Goal: Task Accomplishment & Management: Complete application form

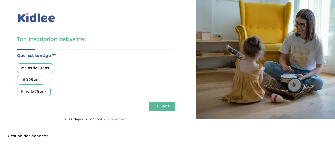
click at [33, 81] on div "18 à 25 ans" at bounding box center [30, 80] width 27 height 10
click at [163, 106] on span "Suivant" at bounding box center [162, 106] width 15 height 5
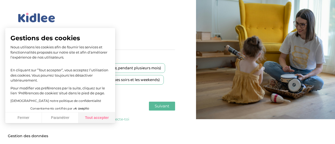
click at [104, 117] on button "Tout accepter" at bounding box center [97, 118] width 37 height 11
checkbox input "true"
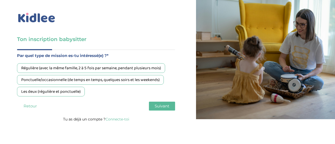
click at [72, 94] on div "Les deux (régulière et ponctuelle)" at bounding box center [51, 92] width 68 height 10
click at [166, 108] on span "Suivant" at bounding box center [162, 106] width 15 height 5
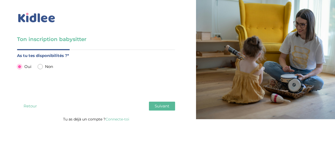
click at [162, 110] on button "Suivant" at bounding box center [162, 106] width 26 height 9
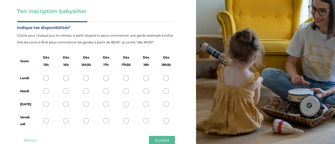
scroll to position [32, 0]
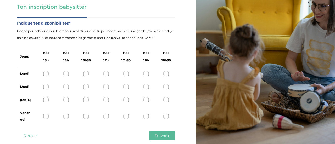
click at [44, 76] on div at bounding box center [45, 73] width 5 height 5
click at [44, 86] on div at bounding box center [45, 86] width 5 height 5
click at [44, 98] on div at bounding box center [45, 99] width 5 height 5
click at [48, 111] on div "Vendredi" at bounding box center [96, 117] width 158 height 20
click at [46, 118] on div at bounding box center [45, 116] width 5 height 5
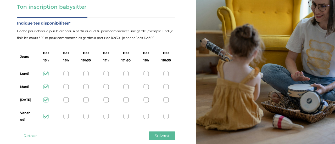
click at [68, 117] on div at bounding box center [65, 116] width 5 height 5
click at [66, 101] on div at bounding box center [65, 99] width 5 height 5
click at [68, 88] on div at bounding box center [65, 86] width 5 height 5
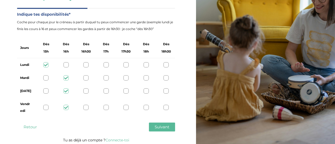
scroll to position [41, 0]
click at [67, 65] on div at bounding box center [65, 64] width 5 height 5
click at [44, 79] on div at bounding box center [45, 77] width 5 height 5
click at [46, 78] on icon at bounding box center [46, 78] width 4 height 4
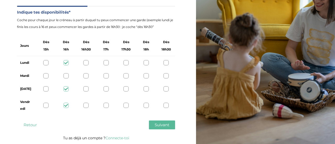
click at [65, 74] on div at bounding box center [65, 75] width 5 height 5
click at [45, 64] on div at bounding box center [45, 62] width 5 height 5
click at [46, 77] on div at bounding box center [45, 75] width 5 height 5
click at [46, 91] on div at bounding box center [45, 88] width 5 height 5
click at [46, 108] on div at bounding box center [45, 105] width 5 height 5
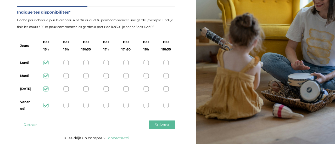
click at [159, 128] on button "Suivant" at bounding box center [162, 125] width 26 height 9
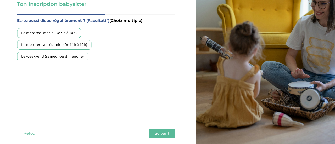
scroll to position [35, 0]
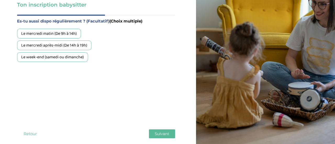
click at [28, 58] on div "Le week-end (samedi ou dimanche)" at bounding box center [52, 57] width 71 height 10
click at [25, 45] on div "Le mercredi après-midi (De 14h à 19h)" at bounding box center [54, 46] width 74 height 10
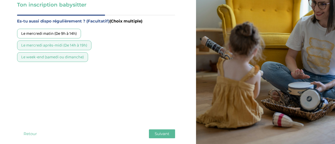
click at [26, 32] on div "Le mercredi matin (De 9h à 14h)" at bounding box center [49, 34] width 64 height 10
click at [158, 137] on button "Suivant" at bounding box center [162, 134] width 26 height 9
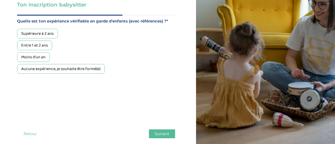
click at [0, 62] on div "Ton inscription babysitter Merci de vérifier que tous les champs sont remplis a…" at bounding box center [96, 59] width 200 height 188
click at [0, 59] on div "Ton inscription babysitter Merci de vérifier que tous les champs sont remplis a…" at bounding box center [96, 59] width 200 height 188
click at [32, 35] on div "Supérieure à 2 ans" at bounding box center [37, 34] width 41 height 10
click at [22, 46] on div "Entre 1 et 2 ans" at bounding box center [34, 46] width 35 height 10
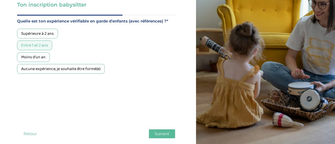
click at [26, 61] on div "Moins d'un an" at bounding box center [33, 57] width 33 height 10
click at [21, 70] on div "Aucune expérience, je souhaite être formé(e)" at bounding box center [61, 69] width 88 height 10
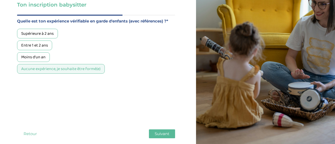
click at [160, 135] on span "Suivant" at bounding box center [162, 133] width 15 height 5
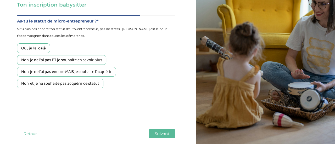
click at [98, 62] on div "Non, je ne l'ai pas ET je souhaite en savoir plus" at bounding box center [61, 60] width 89 height 10
click at [96, 75] on div "Non, je ne l'ai pas encore MAIS je souhaite l'acquérir" at bounding box center [66, 72] width 99 height 10
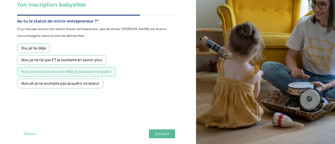
click at [161, 135] on span "Suivant" at bounding box center [162, 133] width 15 height 5
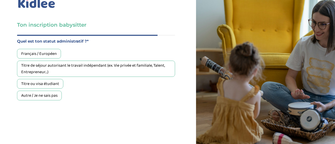
scroll to position [13, 0]
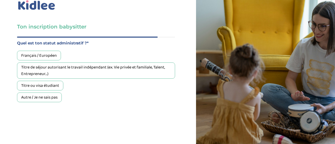
click at [44, 59] on div "Français / Européen" at bounding box center [39, 56] width 44 height 10
click at [177, 137] on div "Ton inscription babysitter Merci de vérifier que tous les champs sont remplis a…" at bounding box center [96, 81] width 200 height 188
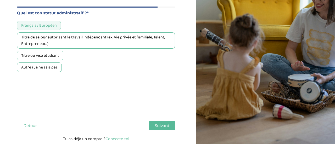
scroll to position [42, 0]
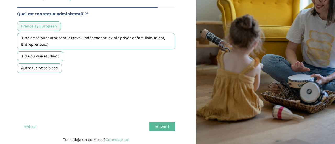
click at [173, 134] on div "Quel est ton âge ?* Moins de 18 ans 18 à 25 ans Plus de 25 ans Par quel type de…" at bounding box center [96, 71] width 158 height 129
click at [170, 123] on button "Suivant" at bounding box center [162, 126] width 26 height 9
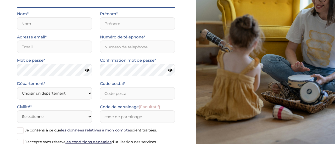
click at [157, 130] on span "Je consens à ce que les données relatives à mon compte soient traitées." at bounding box center [91, 130] width 132 height 5
click at [0, 0] on input "Je consens à ce que les données relatives à mon compte soient traitées." at bounding box center [0, 0] width 0 height 0
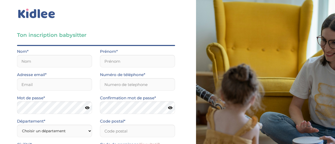
scroll to position [0, 0]
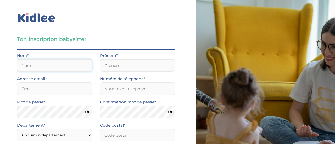
click at [79, 68] on input "text" at bounding box center [54, 65] width 75 height 13
type input "Sibah"
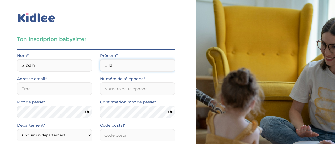
type input "Lila"
click at [0, 32] on div "Ton inscription babysitter Merci de vérifier que tous les champs sont remplis a…" at bounding box center [96, 113] width 200 height 227
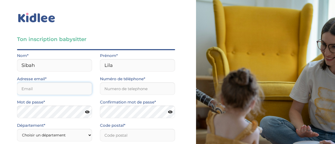
click at [34, 91] on input "email" at bounding box center [54, 88] width 75 height 13
type input "[EMAIL_ADDRESS][DOMAIN_NAME]"
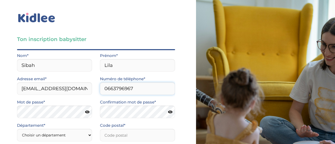
type input "0663796967"
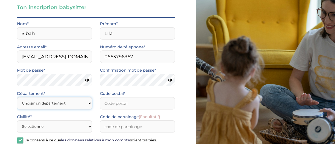
scroll to position [30, 0]
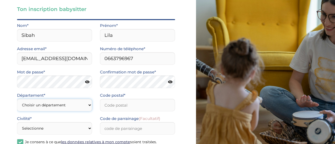
click at [36, 102] on select "Choisir un département Paris (75) Hauts-de-Seine (92) Yvelines (78) Val-de-Marn…" at bounding box center [54, 105] width 75 height 13
click at [17, 99] on select "Choisir un département Paris (75) Hauts-de-Seine (92) Yvelines (78) Val-de-Marn…" at bounding box center [54, 105] width 75 height 13
click at [59, 111] on select "Choisir un département Paris (75) Hauts-de-Seine (92) Yvelines (78) Val-de-Marn…" at bounding box center [54, 105] width 75 height 13
select select "0"
click at [17, 99] on select "Choisir un département Paris (75) Hauts-de-Seine (92) Yvelines (78) Val-de-Marn…" at bounding box center [54, 105] width 75 height 13
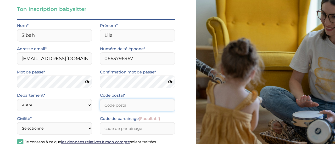
click at [133, 106] on input "Code postal*" at bounding box center [137, 105] width 75 height 13
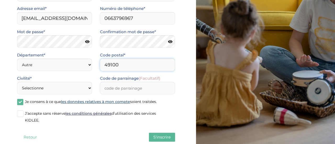
scroll to position [71, 0]
type input "49100"
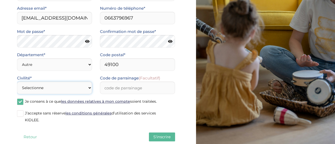
click at [35, 85] on select "Selectionne Mr Mme" at bounding box center [54, 88] width 75 height 13
select select "1"
click at [17, 82] on select "Selectionne Mr Mme" at bounding box center [54, 88] width 75 height 13
click at [144, 91] on input "Code de parrainage (Facultatif)" at bounding box center [137, 88] width 75 height 13
click at [16, 114] on div "Ton inscription babysitter Merci de vérifier que tous les champs sont remplis a…" at bounding box center [96, 42] width 200 height 227
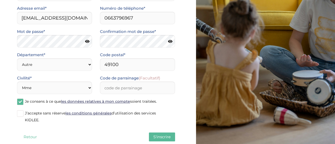
click at [20, 114] on span at bounding box center [20, 113] width 7 height 7
click at [0, 0] on input "J’accepte sans réserve les conditions générales d’utilisation des services KIDL…" at bounding box center [0, 0] width 0 height 0
click at [155, 133] on button "S'inscrire" at bounding box center [162, 137] width 26 height 9
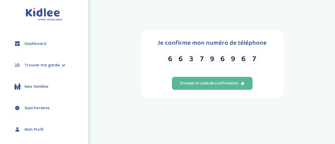
click at [195, 36] on div "Je confirme mon numéro de téléphone 6 6 3 7 9 6 9 6 7 Envoyer le code de confir…" at bounding box center [212, 64] width 143 height 68
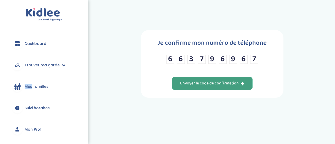
click at [179, 86] on button "Envoyer le code de confirmation" at bounding box center [212, 83] width 81 height 13
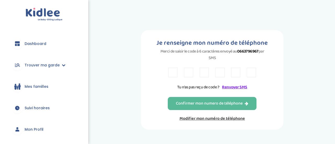
scroll to position [22, 0]
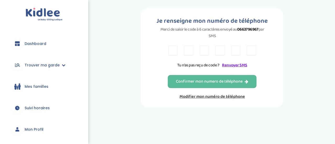
click at [174, 49] on input "text" at bounding box center [172, 51] width 9 height 10
type input "D"
type input "F"
type input "B"
type input "F"
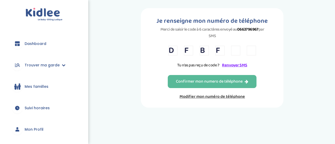
type input "D"
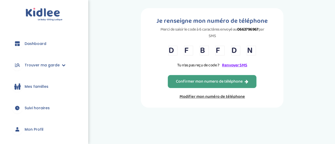
type input "N"
click at [181, 81] on div "Confirmer mon numero de téléphone" at bounding box center [212, 82] width 72 height 6
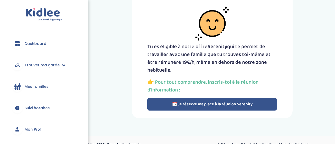
scroll to position [39, 0]
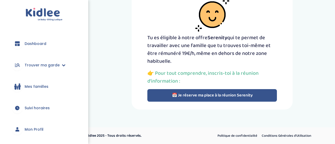
click at [267, 98] on button "📅 Je réserve ma place à la réunion Serenity" at bounding box center [212, 95] width 130 height 13
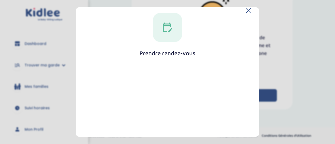
scroll to position [7, 0]
click at [169, 32] on div at bounding box center [167, 27] width 29 height 29
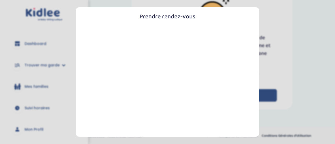
scroll to position [0, 0]
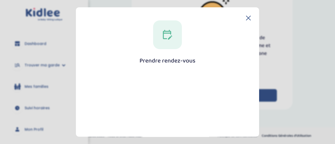
click at [163, 41] on div at bounding box center [167, 34] width 29 height 29
click at [174, 71] on div "Prendre rendez-vous Fermer" at bounding box center [167, 142] width 166 height 245
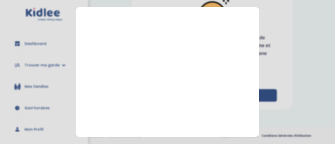
scroll to position [136, 0]
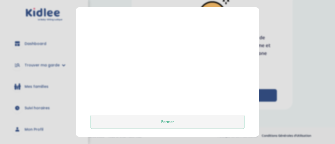
click at [201, 127] on button "Fermer" at bounding box center [168, 122] width 154 height 14
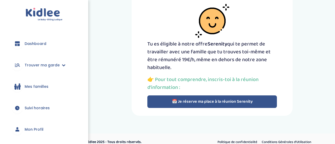
scroll to position [31, 0]
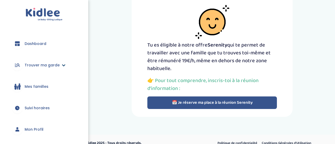
click at [57, 66] on span "Trouver ma garde" at bounding box center [42, 65] width 35 height 5
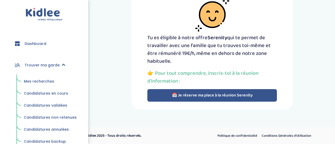
click at [46, 82] on span "Mes recherches" at bounding box center [39, 81] width 30 height 5
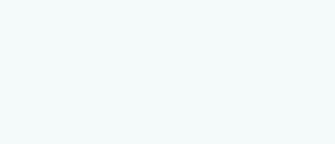
select select "1"
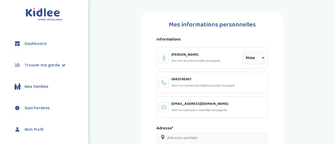
click at [55, 65] on span "Trouver ma garde" at bounding box center [42, 65] width 35 height 5
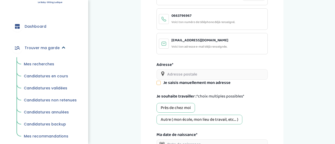
scroll to position [64, 0]
click at [172, 72] on input "text" at bounding box center [212, 74] width 111 height 10
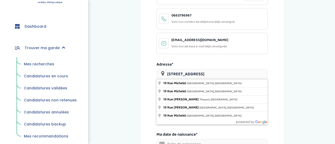
click at [138, 89] on div "Mes informations personnelles Informations Sibah Lila Ton nom et prénom déjà re…" at bounding box center [212, 76] width 238 height 256
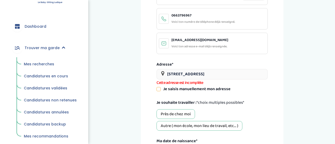
click at [163, 89] on div "Je saisis manuellement mon adresse" at bounding box center [212, 89] width 111 height 6
click at [160, 89] on icon at bounding box center [159, 89] width 4 height 4
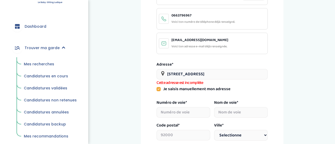
click at [182, 72] on input "19 rue michelet" at bounding box center [212, 74] width 111 height 10
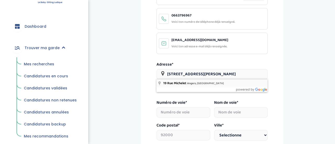
type input "19 Rue Michelet, Angers, France"
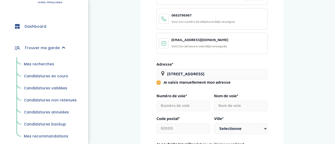
type input "19"
type input "Rue Michelet"
type input "49000"
select select "Angers"
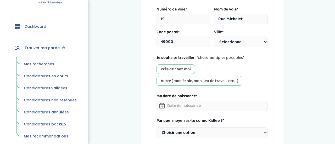
scroll to position [152, 0]
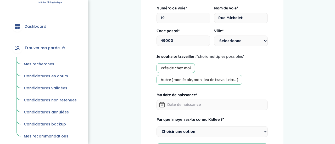
click at [192, 109] on input "text" at bounding box center [212, 105] width 111 height 10
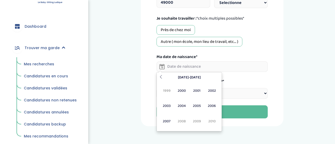
scroll to position [192, 0]
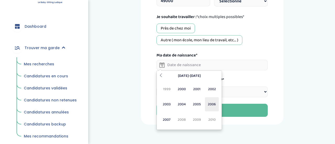
click at [210, 108] on span "2006" at bounding box center [212, 104] width 14 height 14
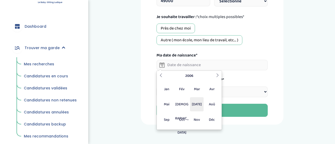
click at [197, 109] on span "Jul" at bounding box center [197, 104] width 14 height 14
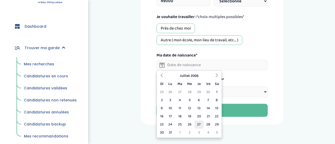
click at [200, 127] on td "27" at bounding box center [198, 125] width 9 height 8
type input "27-07-2006"
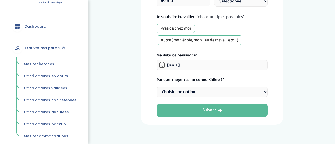
click at [259, 95] on select "Choisir une option Bouche à Oreille Google Plateforme Gens de confiance Faceboo…" at bounding box center [212, 92] width 111 height 11
click at [262, 97] on select "Choisir une option Bouche à Oreille Google Plateforme Gens de confiance Faceboo…" at bounding box center [212, 92] width 111 height 11
select select "2"
click at [157, 87] on select "Choisir une option Bouche à Oreille Google Plateforme Gens de confiance Faceboo…" at bounding box center [212, 92] width 111 height 11
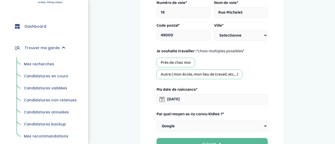
scroll to position [155, 0]
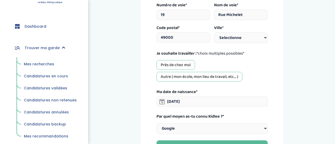
click at [190, 67] on div "Près de chez moi" at bounding box center [176, 65] width 38 height 10
click at [192, 79] on div "Autre ( mon école, mon lieu de travail, etc... )" at bounding box center [200, 77] width 86 height 10
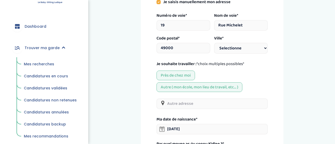
scroll to position [146, 0]
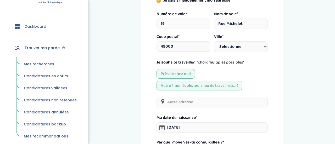
click at [243, 103] on input "text" at bounding box center [212, 102] width 111 height 10
type input ","
type input "n"
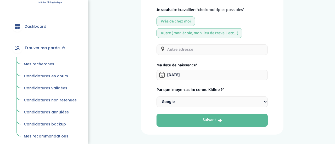
scroll to position [200, 0]
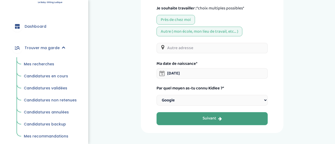
click at [195, 122] on button "Suivant" at bounding box center [212, 118] width 111 height 13
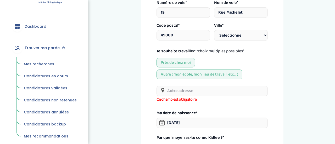
scroll to position [159, 0]
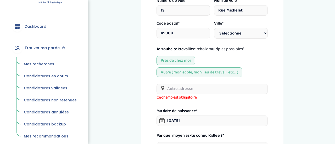
click at [237, 87] on input "text" at bounding box center [212, 89] width 111 height 10
click at [227, 74] on div "Autre ( mon école, mon lieu de travail, etc... )" at bounding box center [200, 73] width 86 height 10
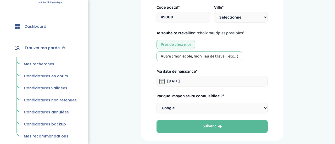
scroll to position [178, 0]
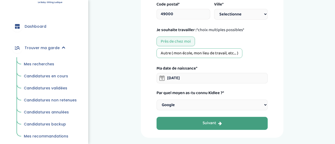
click at [247, 126] on button "Suivant" at bounding box center [212, 123] width 111 height 13
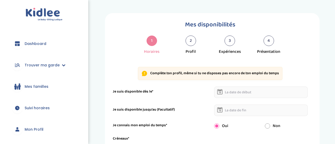
select select "1"
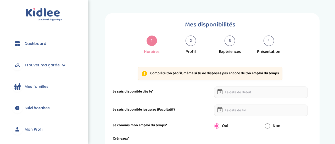
select select "1"
click at [278, 92] on input "text" at bounding box center [261, 93] width 94 height 12
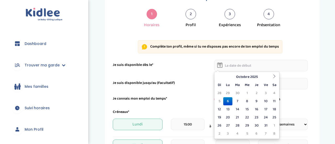
scroll to position [27, 0]
click at [227, 101] on td "6" at bounding box center [227, 101] width 9 height 8
type input "06-10-2025"
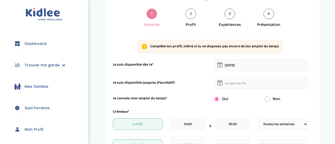
click at [251, 82] on input "text" at bounding box center [261, 84] width 94 height 12
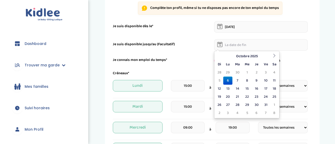
scroll to position [68, 0]
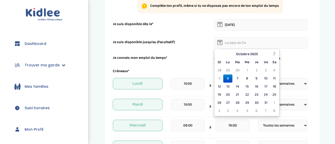
click at [275, 58] on th "Sa" at bounding box center [274, 62] width 8 height 8
click at [275, 57] on th at bounding box center [274, 54] width 8 height 8
click at [277, 56] on th at bounding box center [274, 54] width 8 height 8
click at [277, 55] on th at bounding box center [274, 54] width 8 height 8
click at [314, 64] on div "Mes disponibilités 1 Horaires 2 Profil 3 Expériences 4 Présentation Indique nou…" at bounding box center [212, 135] width 215 height 379
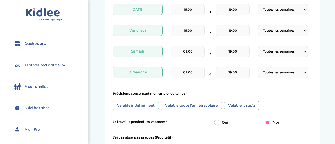
scroll to position [205, 0]
click at [130, 107] on div "Valable indéfiniment" at bounding box center [136, 106] width 46 height 10
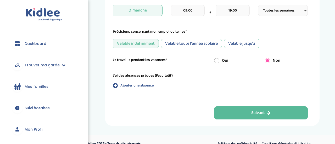
scroll to position [268, 0]
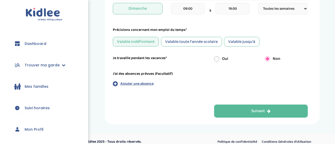
click at [217, 60] on input "radio" at bounding box center [216, 58] width 5 height 5
radio input "true"
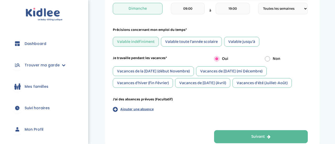
click at [273, 58] on div "Non" at bounding box center [286, 59] width 51 height 6
click at [273, 59] on div "Non" at bounding box center [286, 59] width 51 height 6
click at [269, 58] on input "radio" at bounding box center [267, 58] width 5 height 5
radio input "true"
radio input "false"
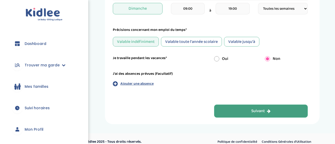
click at [227, 116] on button "Suivant" at bounding box center [261, 111] width 94 height 13
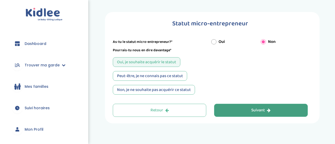
scroll to position [2, 0]
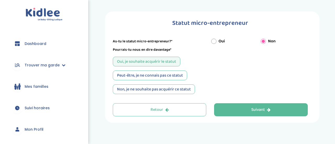
click at [177, 79] on div "Peut-être, je ne connais pas ce statut" at bounding box center [150, 76] width 74 height 10
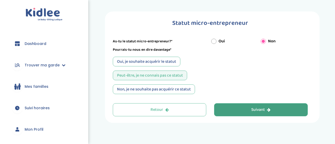
click at [249, 109] on button "Suivant" at bounding box center [261, 109] width 94 height 13
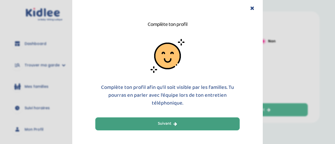
click at [196, 126] on button "Suivant" at bounding box center [167, 124] width 144 height 13
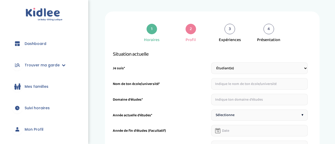
scroll to position [20, 0]
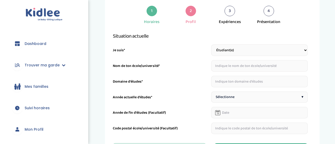
click at [237, 69] on input "text" at bounding box center [259, 66] width 97 height 12
click at [247, 55] on select "Étudiant(e) Salarié Professionnel(le) de la petite enfance Retraité(e) En reche…" at bounding box center [259, 50] width 97 height 12
select select "5"
click at [211, 44] on select "Étudiant(e) Salarié Professionnel(le) de la petite enfance Retraité(e) En reche…" at bounding box center [259, 50] width 97 height 12
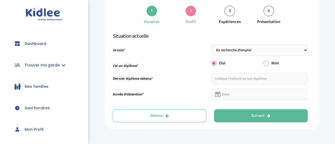
click at [231, 81] on input "text" at bounding box center [259, 79] width 97 height 12
type input "Brevet"
click at [229, 97] on input "text" at bounding box center [259, 95] width 97 height 12
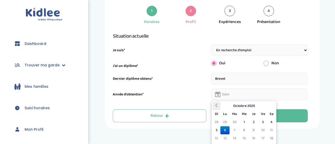
click at [217, 109] on th at bounding box center [217, 106] width 8 height 8
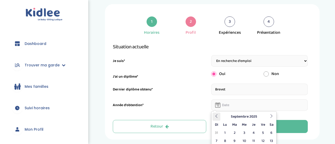
click at [216, 113] on th at bounding box center [217, 117] width 8 height 8
click at [218, 114] on icon at bounding box center [217, 116] width 4 height 4
click at [217, 113] on th at bounding box center [217, 117] width 8 height 8
click at [218, 113] on th at bounding box center [217, 117] width 8 height 8
click at [219, 113] on th at bounding box center [217, 117] width 8 height 8
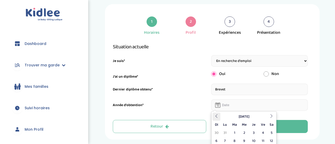
click at [218, 113] on th at bounding box center [217, 117] width 8 height 8
click at [219, 113] on th at bounding box center [217, 117] width 8 height 8
click at [221, 113] on th "Décembre 2024" at bounding box center [243, 117] width 47 height 8
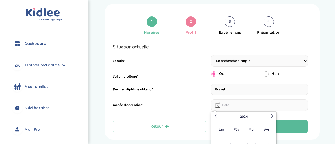
scroll to position [24, 0]
click at [223, 113] on th "2024" at bounding box center [244, 117] width 50 height 8
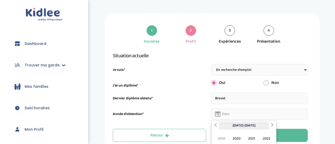
click at [221, 122] on th "2020-2029" at bounding box center [244, 126] width 50 height 8
click at [219, 122] on th "2020-2029" at bounding box center [244, 126] width 50 height 8
click at [250, 132] on span "2021" at bounding box center [252, 139] width 14 height 14
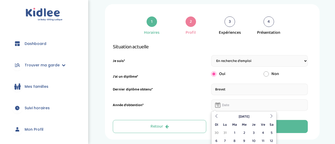
scroll to position [4, 0]
click at [244, 137] on td "9" at bounding box center [244, 141] width 10 height 8
type input "09-06-2021"
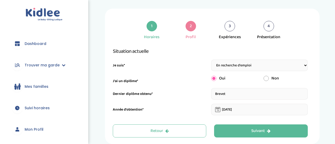
scroll to position [0, 0]
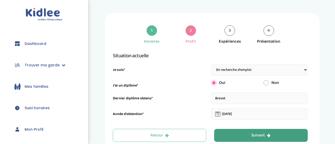
click at [246, 129] on button "Suivant" at bounding box center [261, 135] width 94 height 13
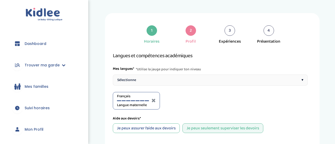
scroll to position [20, 0]
click at [142, 94] on span "Français" at bounding box center [133, 96] width 32 height 5
click at [136, 103] on span "Langue maternelle" at bounding box center [133, 105] width 32 height 5
click at [170, 75] on div "Sélectionne ▾" at bounding box center [210, 80] width 195 height 11
click at [175, 101] on div at bounding box center [173, 101] width 4 height 1
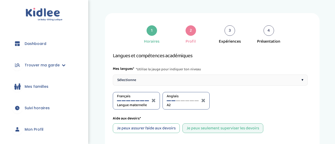
click at [169, 94] on div "Anglais A2" at bounding box center [183, 101] width 32 height 14
click at [168, 101] on div at bounding box center [169, 101] width 4 height 1
click at [160, 75] on div "Sélectionne ▾" at bounding box center [210, 80] width 195 height 11
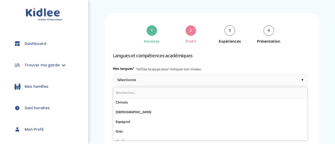
scroll to position [47, 0]
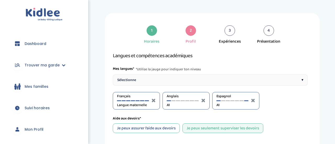
click at [246, 101] on div at bounding box center [246, 101] width 4 height 1
click at [238, 101] on div at bounding box center [237, 101] width 4 height 1
click at [167, 124] on div "Je peux assurer l’aide aux devoirs" at bounding box center [146, 129] width 67 height 10
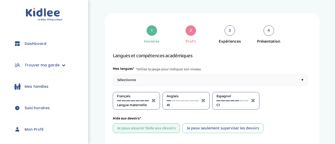
click at [201, 124] on div "Je peux seulement superviser les devoirs" at bounding box center [222, 129] width 81 height 10
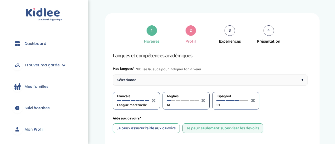
scroll to position [84, 0]
click at [167, 124] on div "Je peux assurer l’aide aux devoirs" at bounding box center [146, 129] width 67 height 10
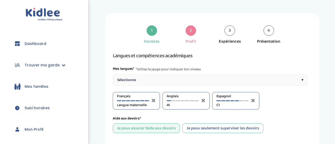
click at [243, 101] on div at bounding box center [241, 101] width 4 height 1
click at [240, 101] on div at bounding box center [241, 101] width 4 height 1
click at [237, 101] on div at bounding box center [237, 101] width 4 height 1
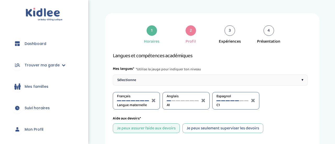
scroll to position [179, 0]
select select "Prémière"
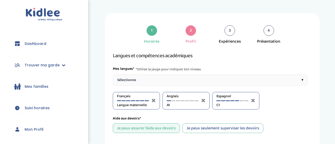
select select "Prémière"
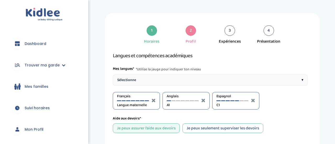
select select "Seconde"
select select "Prémière"
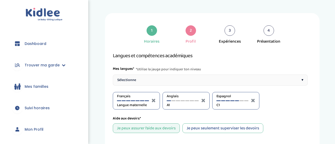
scroll to position [389, 0]
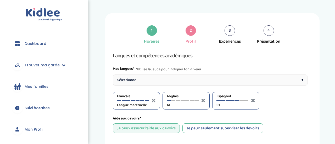
scroll to position [0, 0]
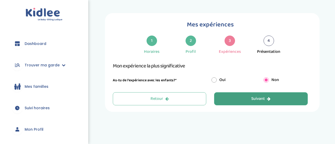
scroll to position [20, 0]
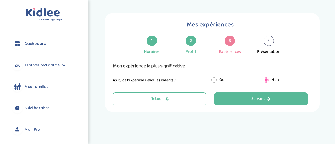
click at [214, 77] on input "radio" at bounding box center [213, 79] width 5 height 5
radio input "true"
radio input "false"
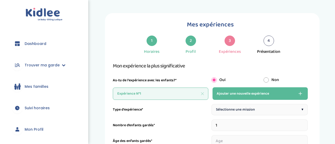
click at [231, 107] on span "Sélectionne une mission" at bounding box center [235, 109] width 39 height 5
click at [277, 120] on input "1" at bounding box center [259, 126] width 96 height 12
type input "4"
type input "1"
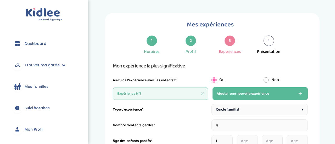
click at [231, 135] on input "1" at bounding box center [221, 141] width 21 height 12
click at [225, 135] on input "1" at bounding box center [221, 141] width 21 height 12
click at [275, 120] on input "4" at bounding box center [259, 126] width 96 height 12
click at [228, 135] on input "1" at bounding box center [221, 141] width 21 height 12
type input "4"
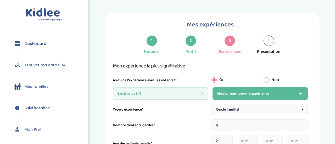
type input "2"
click at [250, 135] on input "number" at bounding box center [247, 141] width 21 height 12
type input "5"
click at [271, 135] on input "number" at bounding box center [272, 141] width 21 height 12
type input "1"
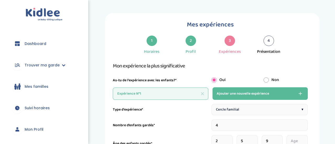
type input "9"
click at [294, 135] on input "number" at bounding box center [297, 141] width 21 height 12
type input "10"
click at [293, 120] on input "4" at bounding box center [259, 126] width 96 height 12
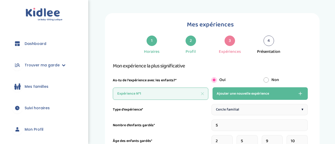
type input "4"
click at [247, 120] on input "4" at bounding box center [259, 126] width 96 height 12
click at [306, 120] on input "5" at bounding box center [259, 126] width 96 height 12
type input "4"
click at [305, 120] on input "4" at bounding box center [259, 126] width 96 height 12
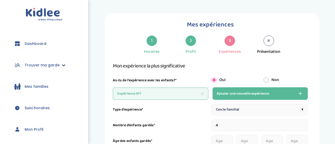
click at [306, 120] on input "4" at bounding box center [259, 126] width 96 height 12
click at [307, 120] on input "4" at bounding box center [259, 126] width 96 height 12
click at [224, 135] on input "number" at bounding box center [221, 141] width 21 height 12
type input "1"
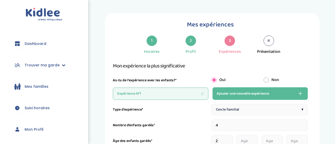
type input "2"
click at [248, 135] on input "number" at bounding box center [247, 141] width 21 height 12
type input "5"
click at [267, 135] on input "number" at bounding box center [272, 141] width 21 height 12
type input "9"
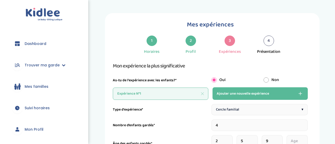
click at [295, 135] on input "number" at bounding box center [297, 141] width 21 height 12
type input "11"
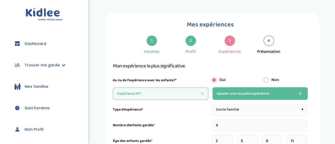
type input "18-01-2024"
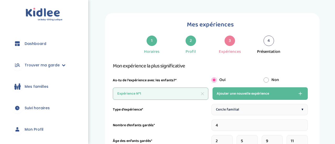
type input "03-06-2025"
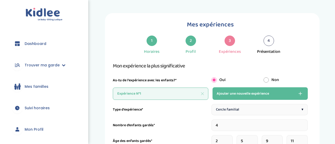
type input "06-08-2024"
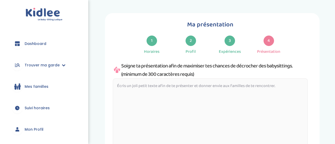
scroll to position [20, 0]
click at [279, 87] on textarea at bounding box center [210, 118] width 195 height 79
click at [279, 79] on textarea at bounding box center [210, 118] width 195 height 79
click at [280, 79] on textarea at bounding box center [210, 118] width 195 height 79
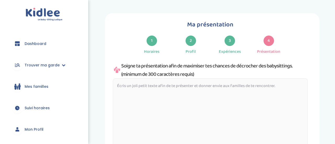
click at [278, 79] on textarea at bounding box center [210, 118] width 195 height 79
click at [269, 79] on textarea at bounding box center [210, 118] width 195 height 79
click at [166, 79] on textarea at bounding box center [210, 118] width 195 height 79
paste textarea "Bonjour ! Je m'appelle [ton prénom], je suis une personne sérieuse, souriante e…"
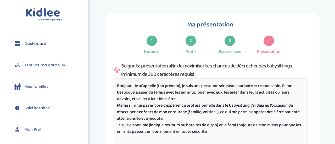
click at [215, 94] on textarea "Bonjour ! Je m'appelle [ton prénom], je suis une personne sérieuse, souriante e…" at bounding box center [210, 118] width 195 height 79
click at [246, 105] on textarea "Bonjour ! Je m'appelle [ton prénom], je suis une personne sérieuse, souriante e…" at bounding box center [210, 118] width 195 height 79
click at [222, 79] on textarea "Bonjour ! Je m'appelle [ton prénom], je suis une personne sérieuse, souriante e…" at bounding box center [210, 118] width 195 height 79
click at [178, 79] on textarea "Bonjour ! Je m'appelle [ton prénom], je suis une personne sérieuse, souriante e…" at bounding box center [210, 118] width 195 height 79
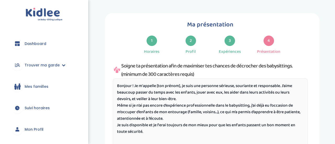
click at [181, 79] on textarea "Bonjour ! Je m'appelle [ton prénom], je suis une personne sérieuse, souriante e…" at bounding box center [210, 118] width 195 height 79
click at [267, 79] on textarea "Bonjour ! Je m'appelle Lila, je suis une personne sérieuse, souriante et respon…" at bounding box center [210, 118] width 195 height 79
click at [166, 79] on textarea "Bonjour ! Je m'appelle Lila, je suis une personne sérieuse, souriante et respon…" at bounding box center [210, 118] width 195 height 79
click at [173, 84] on textarea "Bonjour ! Je m'appelle Lila, je suis une personne sérieuse, souriante et respon…" at bounding box center [210, 118] width 195 height 79
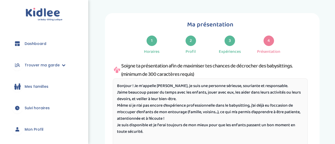
scroll to position [0, 0]
type textarea "Bonjour ! Je m'appelle Lila, je suis une personne sérieuse, souriante et respon…"
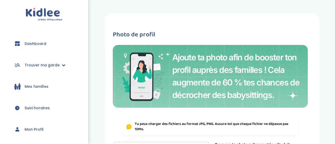
scroll to position [119, 0]
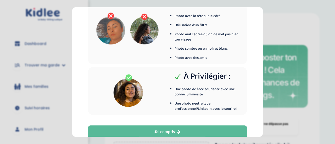
scroll to position [36, 0]
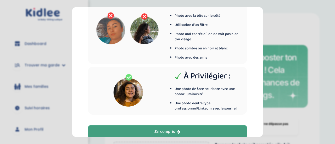
click at [211, 133] on button "J’ai compris" at bounding box center [167, 131] width 159 height 13
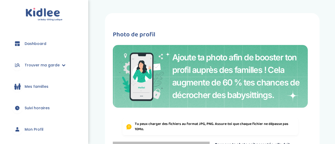
scroll to position [120, 0]
click at [335, 94] on div "Indique nous ta situation administrative Type de document d'identité Sélectionn…" at bounding box center [212, 140] width 245 height 255
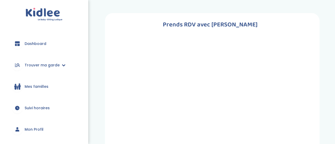
scroll to position [202, 0]
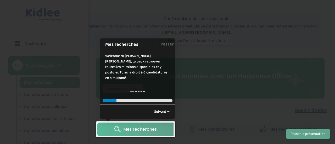
scroll to position [65, 0]
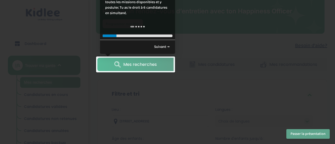
click at [192, 37] on div at bounding box center [167, 72] width 335 height 144
click at [160, 68] on link "Mes recherches" at bounding box center [135, 64] width 76 height 13
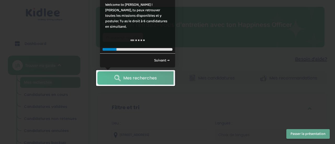
scroll to position [31, 0]
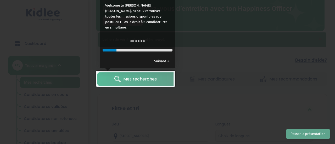
scroll to position [66, 0]
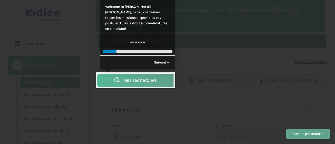
click at [198, 54] on div at bounding box center [167, 72] width 335 height 144
click at [164, 66] on link "Suivant →" at bounding box center [161, 62] width 21 height 9
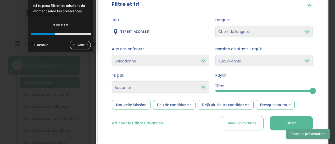
scroll to position [177, 0]
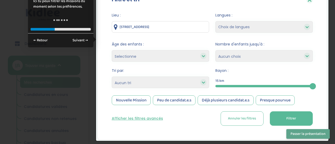
click at [293, 121] on span "Filtrer" at bounding box center [291, 118] width 10 height 5
click at [296, 118] on span "Filtrer" at bounding box center [291, 118] width 10 height 5
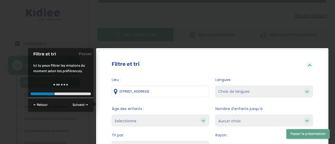
scroll to position [137, 0]
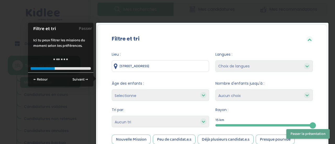
click at [199, 101] on form "Lieu : 19 Rue Michelet, Angers, France Langues : Choix de langues Anglais Arabe…" at bounding box center [212, 108] width 201 height 113
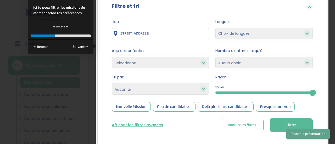
scroll to position [170, 0]
click at [198, 61] on select "Selectionne moins de 3 ans entre 3 et 6 ans plus de 6 ans" at bounding box center [160, 63] width 97 height 12
click at [197, 58] on select "Selectionne moins de 3 ans entre 3 et 6 ans plus de 6 ans" at bounding box center [160, 63] width 97 height 12
select select "3-6"
click at [112, 57] on select "Selectionne moins de 3 ans entre 3 et 6 ans plus de 6 ans" at bounding box center [160, 63] width 97 height 12
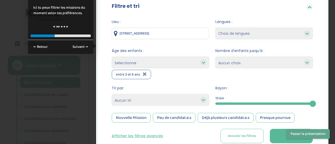
click at [204, 61] on icon at bounding box center [204, 63] width 4 height 4
click at [203, 62] on icon at bounding box center [204, 63] width 4 height 4
click at [202, 62] on icon at bounding box center [204, 63] width 4 height 4
click at [200, 68] on select "Selectionne moins de 3 ans entre 3 et 6 ans plus de 6 ans" at bounding box center [160, 63] width 97 height 12
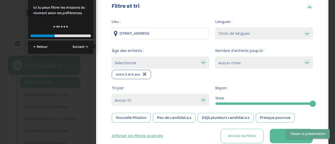
select select "-3"
click at [112, 57] on select "Selectionne moins de 3 ans entre 3 et 6 ans plus de 6 ans" at bounding box center [160, 63] width 97 height 12
click at [185, 63] on select "Selectionne moins de 3 ans entre 3 et 6 ans plus de 6 ans" at bounding box center [160, 63] width 97 height 12
select select "+6"
click at [112, 57] on select "Selectionne moins de 3 ans entre 3 et 6 ans plus de 6 ans" at bounding box center [160, 63] width 97 height 12
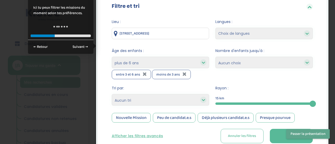
select select
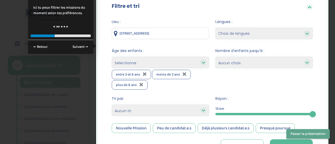
click at [274, 64] on select "1 2 3 4 Aucun choix" at bounding box center [263, 63] width 97 height 12
click at [215, 57] on select "1 2 3 4 Aucun choix" at bounding box center [263, 63] width 97 height 12
click at [307, 32] on icon at bounding box center [307, 34] width 4 height 4
click at [302, 36] on select "Choix de langues Anglais Arabe Espagnol Italien Russe Français Coréen" at bounding box center [263, 34] width 97 height 12
select select "18"
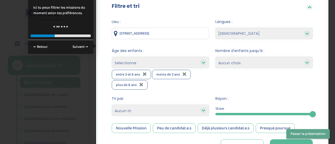
click at [215, 28] on select "Choix de langues Anglais Arabe Espagnol Italien Russe Français Coréen" at bounding box center [263, 34] width 97 height 12
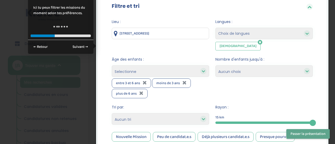
click at [301, 34] on select "Choix de langues Anglais Arabe Espagnol Italien Russe Français Coréen" at bounding box center [263, 34] width 97 height 12
select select "12"
click at [215, 28] on select "Choix de langues Anglais Arabe Espagnol Italien Russe Français Coréen" at bounding box center [263, 34] width 97 height 12
select select
click at [258, 42] on icon at bounding box center [260, 42] width 4 height 5
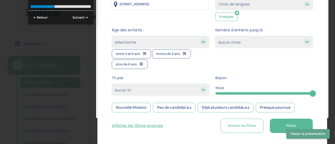
scroll to position [199, 0]
click at [195, 87] on select "Heures par semaine (croissant) Heures par semaine (décroissant) Date de démarra…" at bounding box center [160, 90] width 97 height 12
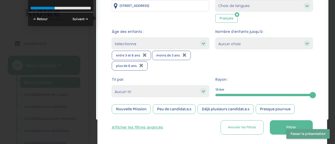
scroll to position [180, 0]
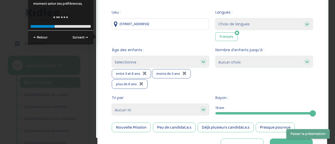
click at [0, 78] on div at bounding box center [167, 72] width 335 height 144
click at [0, 77] on div at bounding box center [167, 72] width 335 height 144
click at [300, 62] on select "1 2 3 4 Aucun choix" at bounding box center [263, 62] width 97 height 12
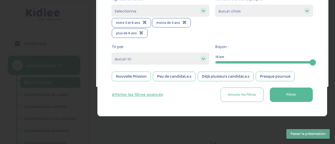
scroll to position [229, 0]
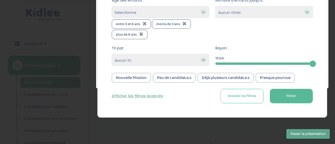
click at [0, 76] on div at bounding box center [167, 72] width 335 height 144
click at [0, 74] on div at bounding box center [167, 72] width 335 height 144
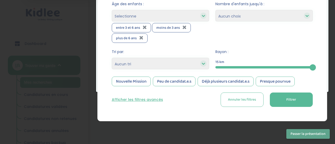
scroll to position [221, 0]
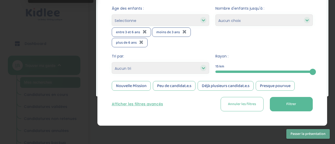
click at [126, 87] on div "Nouvelle Mission" at bounding box center [131, 86] width 39 height 10
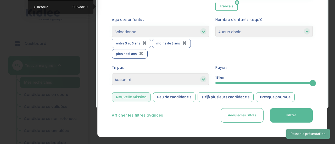
scroll to position [218, 0]
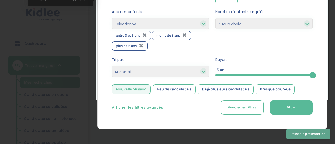
click at [286, 108] on button "Filtrer" at bounding box center [291, 108] width 43 height 14
click at [0, 131] on div at bounding box center [167, 72] width 335 height 144
click at [0, 130] on div at bounding box center [167, 72] width 335 height 144
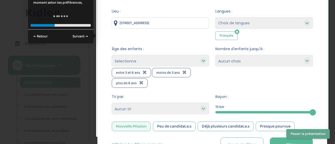
click at [0, 130] on div at bounding box center [167, 72] width 335 height 144
click at [0, 131] on div at bounding box center [167, 72] width 335 height 144
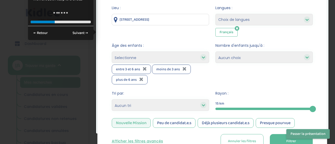
scroll to position [187, 0]
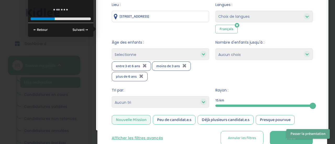
click at [0, 130] on div at bounding box center [167, 72] width 335 height 144
click at [0, 131] on div at bounding box center [167, 72] width 335 height 144
click at [0, 130] on div at bounding box center [167, 72] width 335 height 144
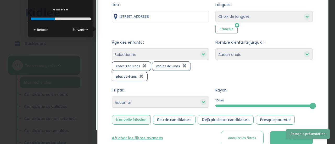
click at [0, 130] on div at bounding box center [167, 72] width 335 height 144
click at [196, 96] on select "Heures par semaine (croissant) Heures par semaine (décroissant) Date de démarra…" at bounding box center [160, 102] width 97 height 12
click at [0, 132] on div at bounding box center [167, 72] width 335 height 144
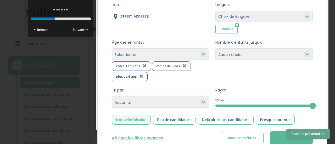
click at [0, 132] on div at bounding box center [167, 72] width 335 height 144
click at [0, 133] on div at bounding box center [167, 72] width 335 height 144
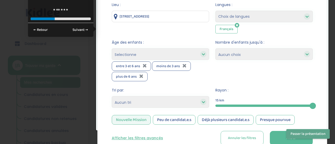
click at [0, 133] on div at bounding box center [167, 72] width 335 height 144
click at [256, 48] on select "1 2 3 4 Aucun choix" at bounding box center [263, 54] width 97 height 12
click at [245, 54] on select "1 2 3 4 Aucun choix" at bounding box center [263, 54] width 97 height 12
click at [241, 53] on select "1 2 3 4 Aucun choix" at bounding box center [263, 54] width 97 height 12
select select "4"
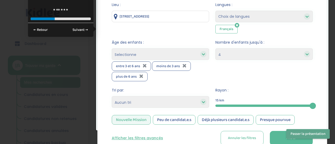
click at [215, 48] on select "1 2 3 4 Aucun choix" at bounding box center [263, 54] width 97 height 12
click at [0, 133] on div at bounding box center [167, 72] width 335 height 144
click at [190, 107] on div "Tri par: Heures par semaine (croissant) Heures par semaine (décroissant) Date d…" at bounding box center [160, 98] width 97 height 21
click at [0, 134] on div at bounding box center [167, 72] width 335 height 144
click at [201, 103] on div at bounding box center [203, 102] width 6 height 6
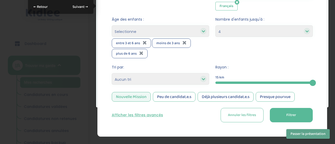
scroll to position [220, 0]
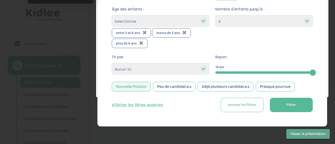
click at [203, 72] on select "Heures par semaine (croissant) Heures par semaine (décroissant) Date de démarra…" at bounding box center [160, 69] width 97 height 12
click at [112, 63] on select "Heures par semaine (croissant) Heures par semaine (décroissant) Date de démarra…" at bounding box center [160, 69] width 97 height 12
click at [292, 106] on span "Filtrer" at bounding box center [291, 104] width 10 height 5
click at [199, 65] on select "Heures par semaine (croissant) Heures par semaine (décroissant) Date de démarra…" at bounding box center [160, 69] width 97 height 12
select select "start_date_asc"
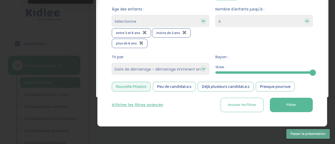
click at [112, 63] on select "Heures par semaine (croissant) Heures par semaine (décroissant) Date de démarra…" at bounding box center [160, 69] width 97 height 12
click at [168, 66] on select "Heures par semaine (croissant) Heures par semaine (décroissant) Date de démarra…" at bounding box center [160, 69] width 97 height 12
click at [150, 143] on div at bounding box center [167, 72] width 335 height 144
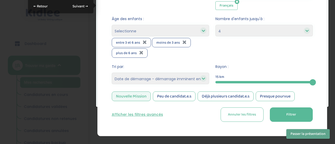
scroll to position [206, 0]
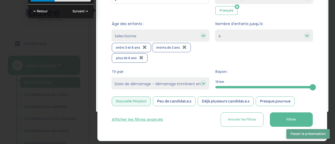
click at [191, 88] on select "Heures par semaine (croissant) Heures par semaine (décroissant) Date de démarra…" at bounding box center [160, 84] width 97 height 12
select select
click at [112, 78] on select "Heures par semaine (croissant) Heures par semaine (décroissant) Date de démarra…" at bounding box center [160, 84] width 97 height 12
click at [241, 37] on select "1 2 3 4 Aucun choix" at bounding box center [263, 36] width 97 height 12
select select
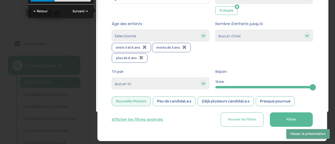
click at [215, 30] on select "1 2 3 4 Aucun choix" at bounding box center [263, 36] width 97 height 12
click at [292, 120] on span "Filtrer" at bounding box center [291, 119] width 10 height 5
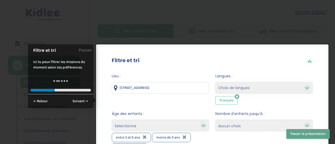
scroll to position [116, 0]
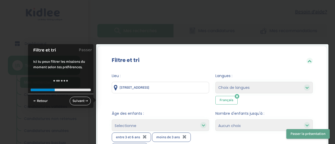
click at [77, 104] on link "Suivant →" at bounding box center [80, 101] width 21 height 9
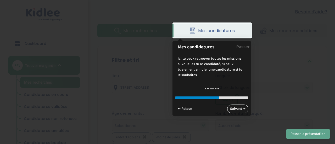
click at [234, 106] on link "Suivant →" at bounding box center [237, 109] width 21 height 9
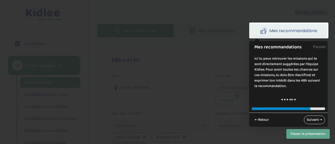
click at [314, 123] on link "Suivant →" at bounding box center [314, 120] width 21 height 9
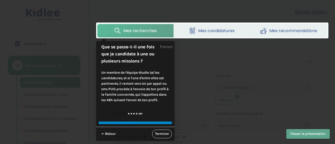
click at [167, 136] on link "Terminer" at bounding box center [162, 134] width 20 height 9
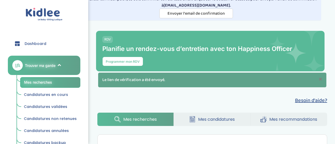
scroll to position [0, 0]
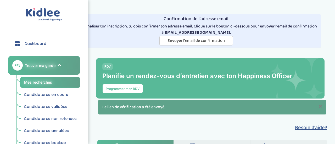
click at [169, 91] on div "RDV Planifie un rendez-vous d’entretien avec ton Happiness Officer Programmer m…" at bounding box center [210, 78] width 228 height 41
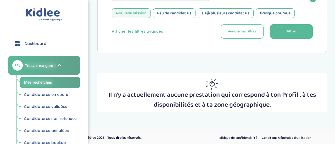
scroll to position [295, 0]
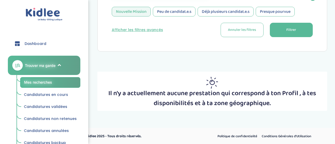
click at [57, 94] on span "Candidatures en cours" at bounding box center [46, 94] width 44 height 5
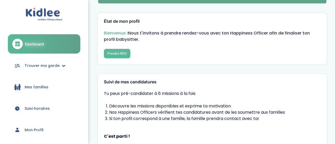
scroll to position [63, 0]
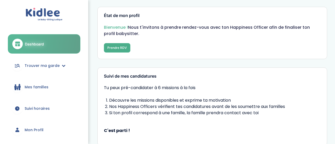
click at [114, 51] on button "Prendre RDV" at bounding box center [117, 47] width 26 height 9
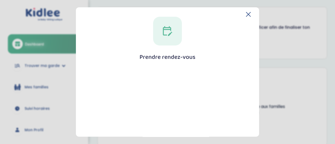
scroll to position [4, 0]
click at [167, 34] on icon at bounding box center [167, 31] width 9 height 10
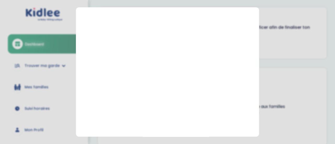
scroll to position [60, 0]
click at [316, 80] on section "Prendre rendez-vous [GEOGRAPHIC_DATA]" at bounding box center [167, 72] width 335 height 144
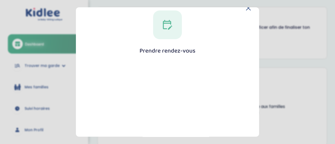
scroll to position [0, 0]
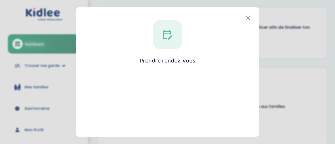
click at [246, 17] on icon at bounding box center [248, 18] width 5 height 5
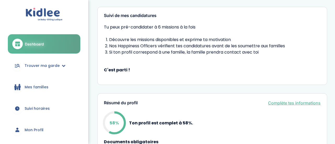
scroll to position [125, 0]
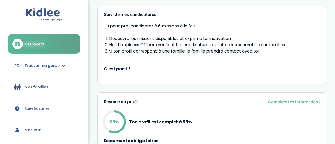
click at [110, 73] on div "Tu peux pré-candidater à 6 missions à la fois Découvre les missions disponibles…" at bounding box center [212, 50] width 217 height 54
click at [108, 69] on strong "C'est parti !" at bounding box center [212, 69] width 217 height 6
click at [109, 69] on strong "C'est parti !" at bounding box center [212, 69] width 217 height 6
click at [111, 73] on div "Tu peux pré-candidater à 6 missions à la fois Découvre les missions disponibles…" at bounding box center [212, 50] width 217 height 54
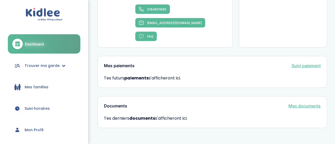
scroll to position [372, 0]
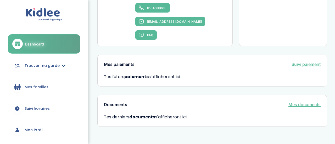
click at [20, 65] on icon at bounding box center [17, 66] width 7 height 6
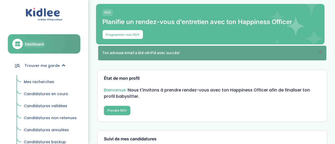
scroll to position [11, 0]
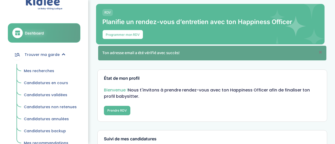
click at [27, 72] on span "Mes recherches" at bounding box center [39, 70] width 30 height 5
